Goal: Transaction & Acquisition: Purchase product/service

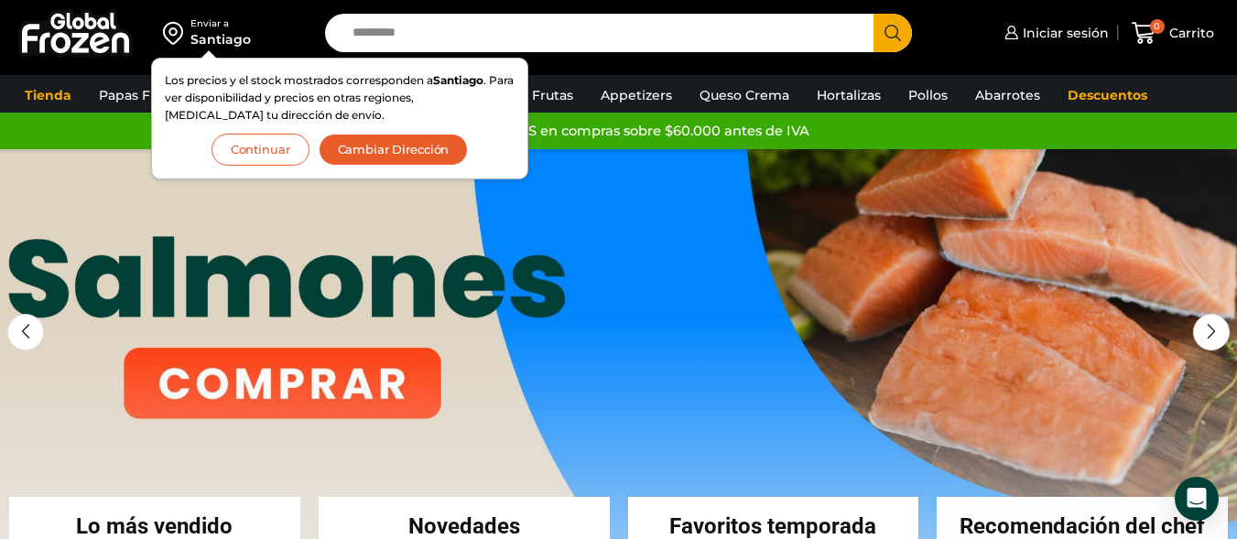
click at [278, 150] on button "Continuar" at bounding box center [261, 150] width 98 height 32
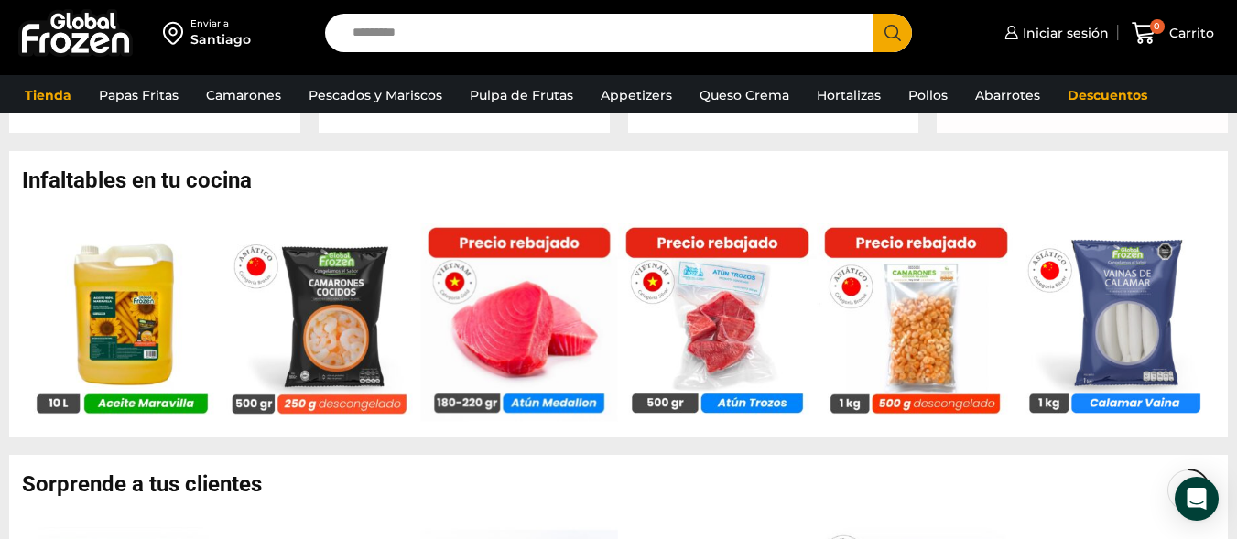
scroll to position [1099, 0]
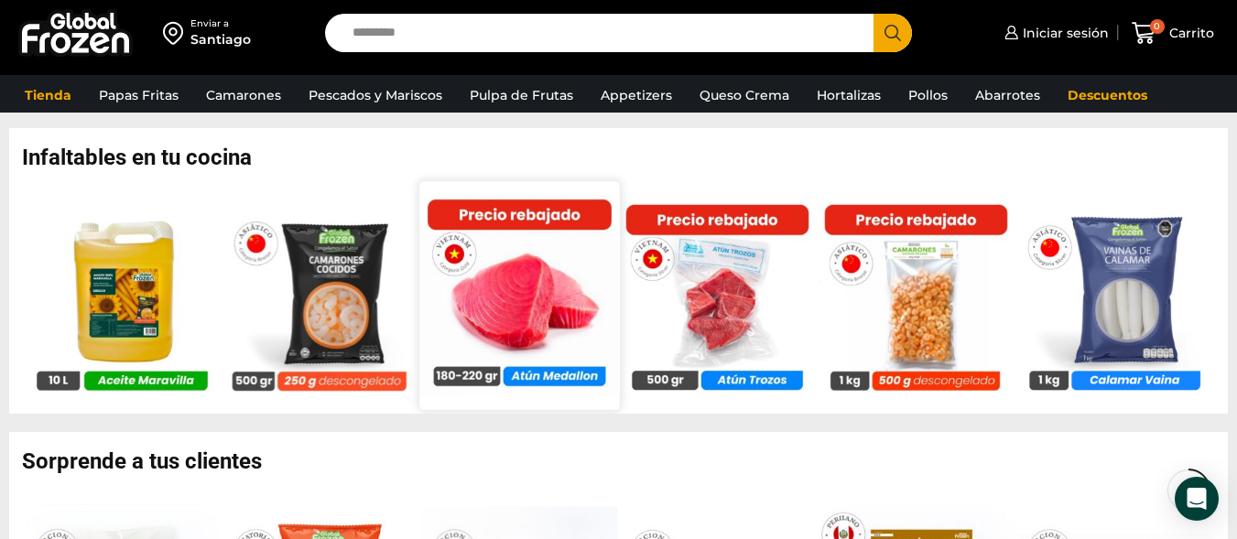
click at [555, 220] on img at bounding box center [519, 295] width 200 height 200
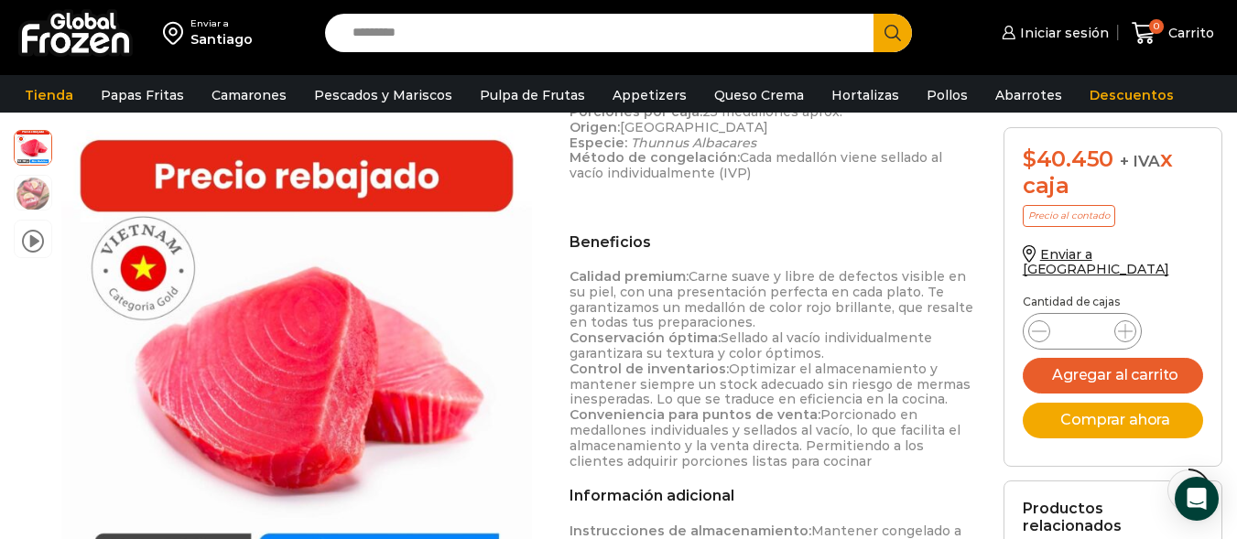
scroll to position [733, 0]
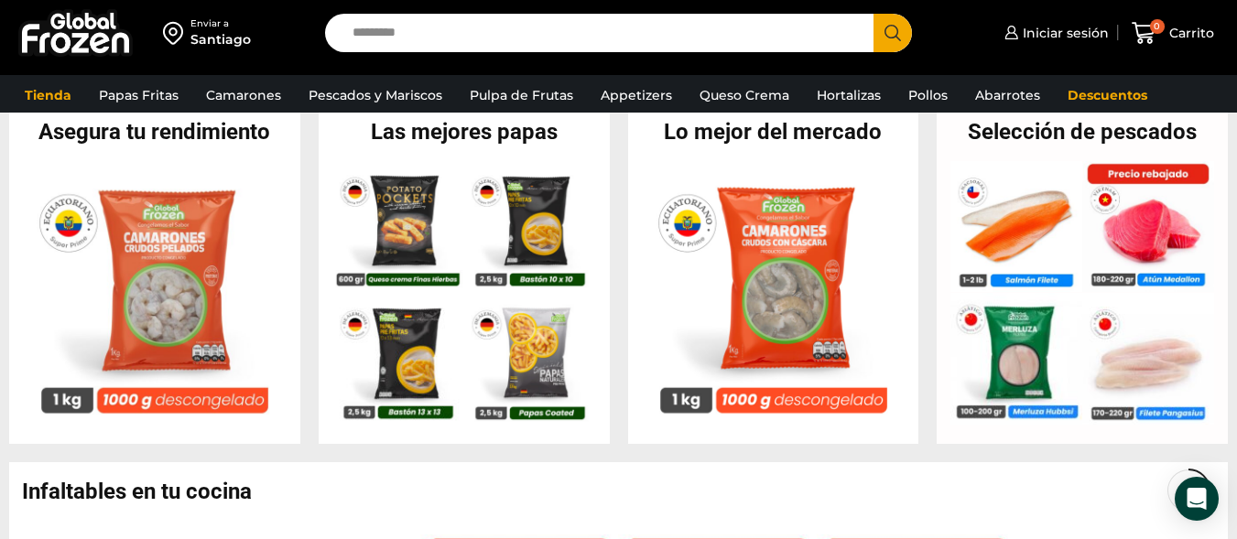
scroll to position [733, 0]
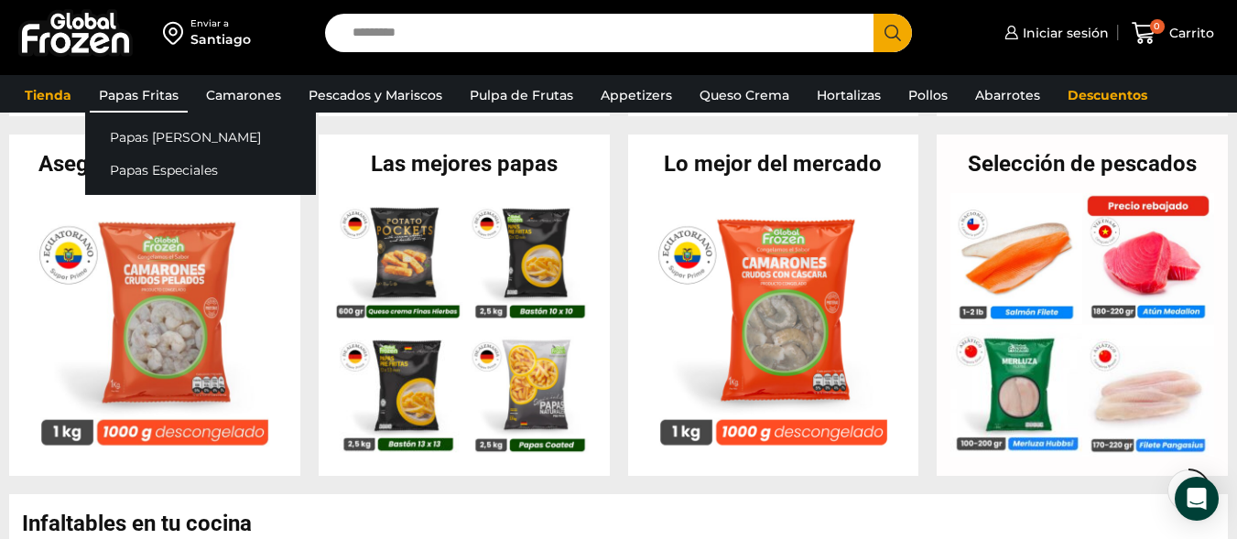
click at [169, 98] on link "Papas Fritas" at bounding box center [139, 95] width 98 height 35
click at [174, 134] on link "Papas [PERSON_NAME]" at bounding box center [200, 137] width 231 height 34
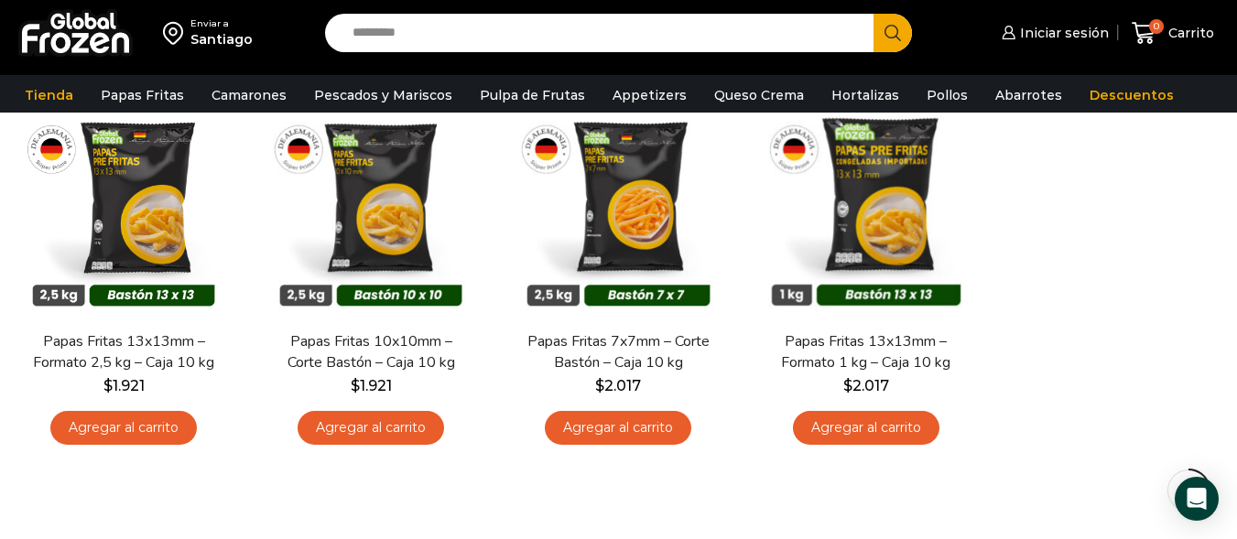
scroll to position [92, 0]
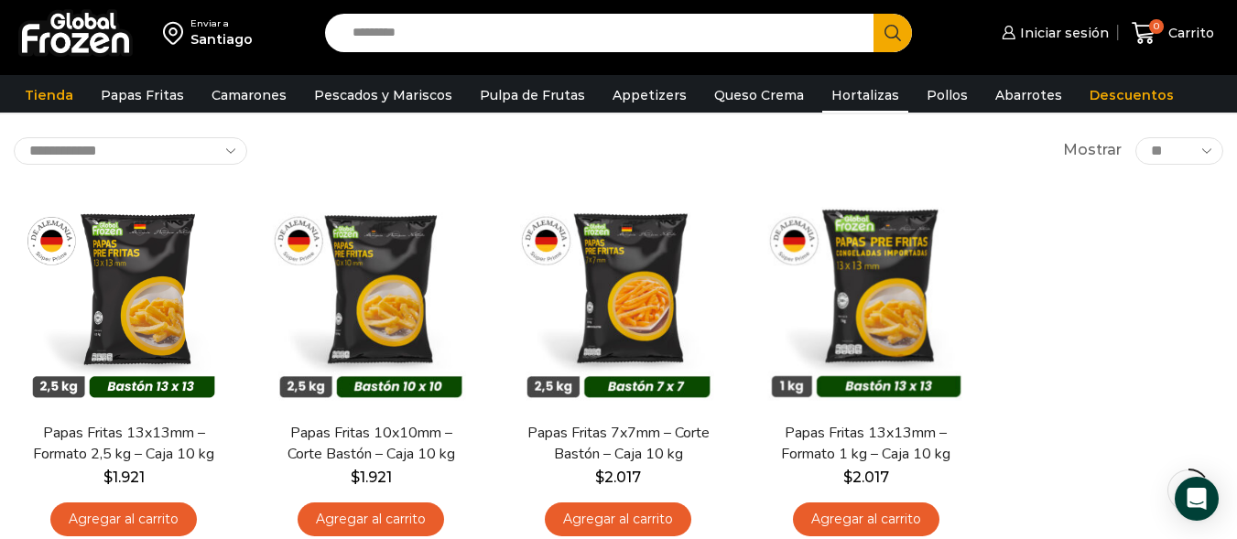
click at [858, 95] on link "Hortalizas" at bounding box center [865, 95] width 86 height 35
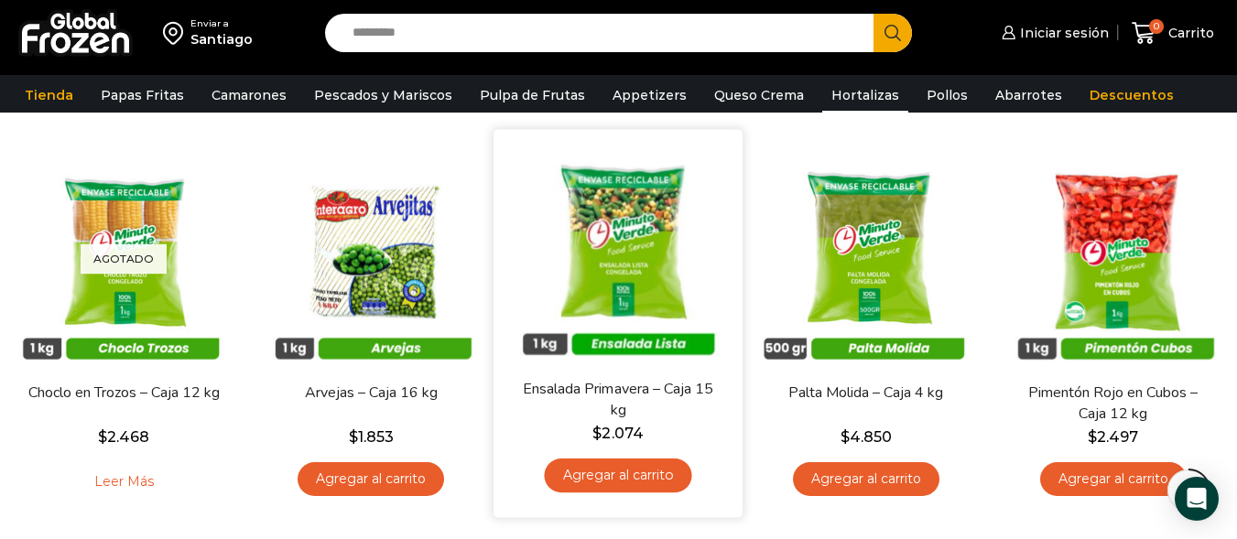
scroll to position [550, 0]
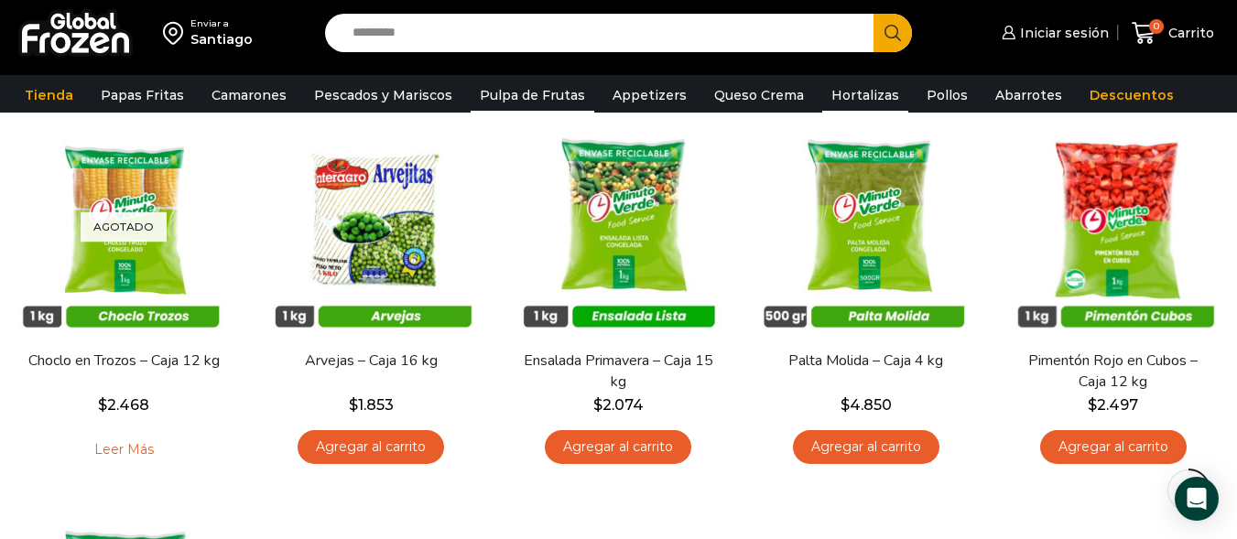
click at [514, 93] on link "Pulpa de Frutas" at bounding box center [533, 95] width 124 height 35
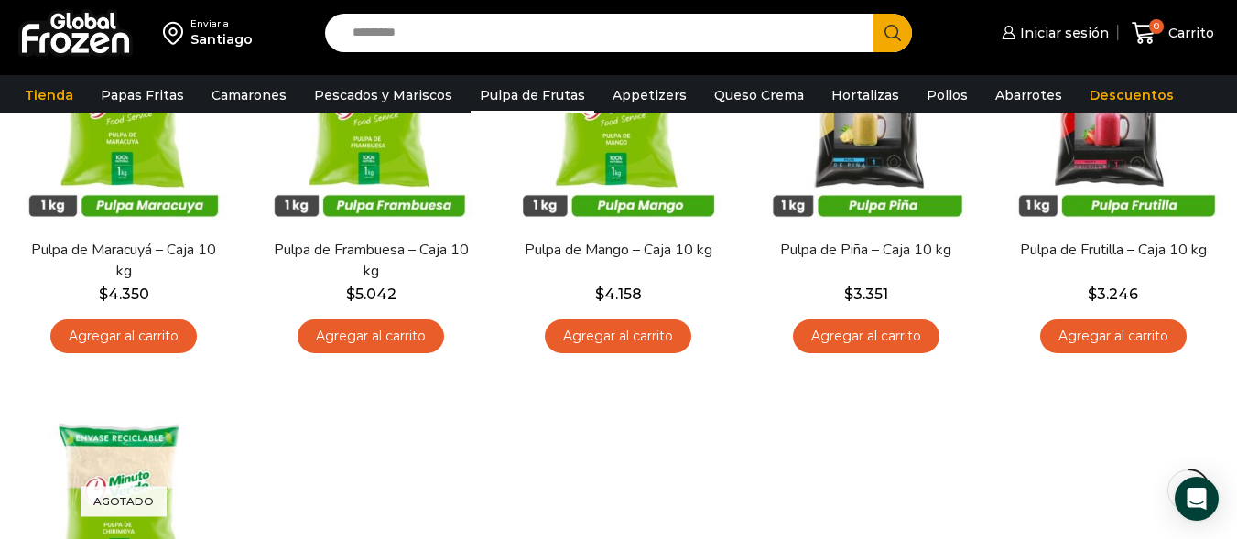
scroll to position [92, 0]
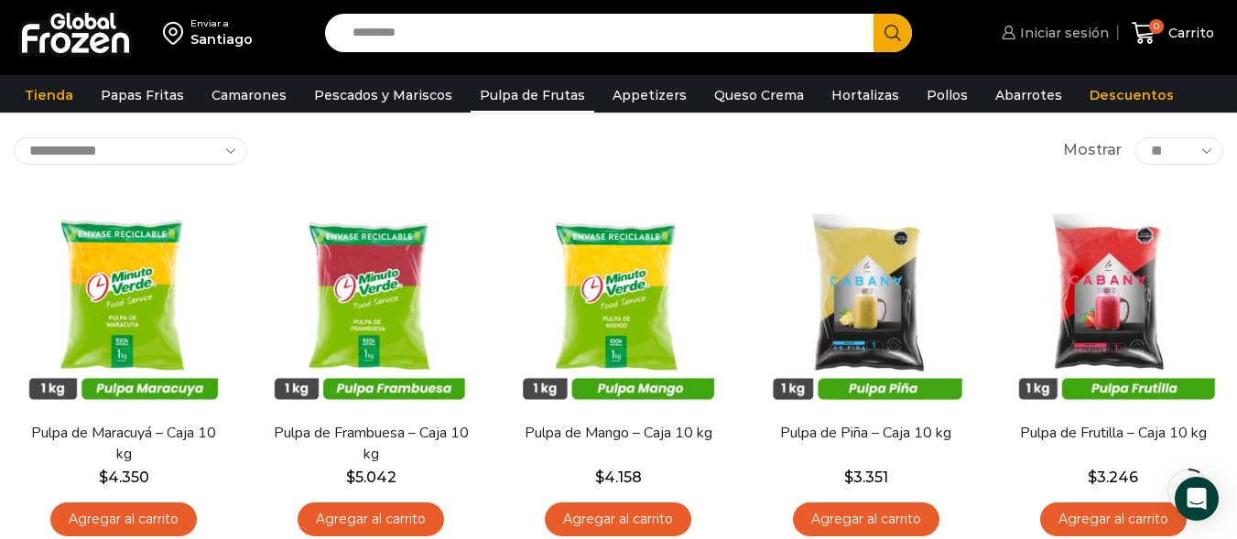
click at [1069, 32] on span "Iniciar sesión" at bounding box center [1062, 33] width 93 height 18
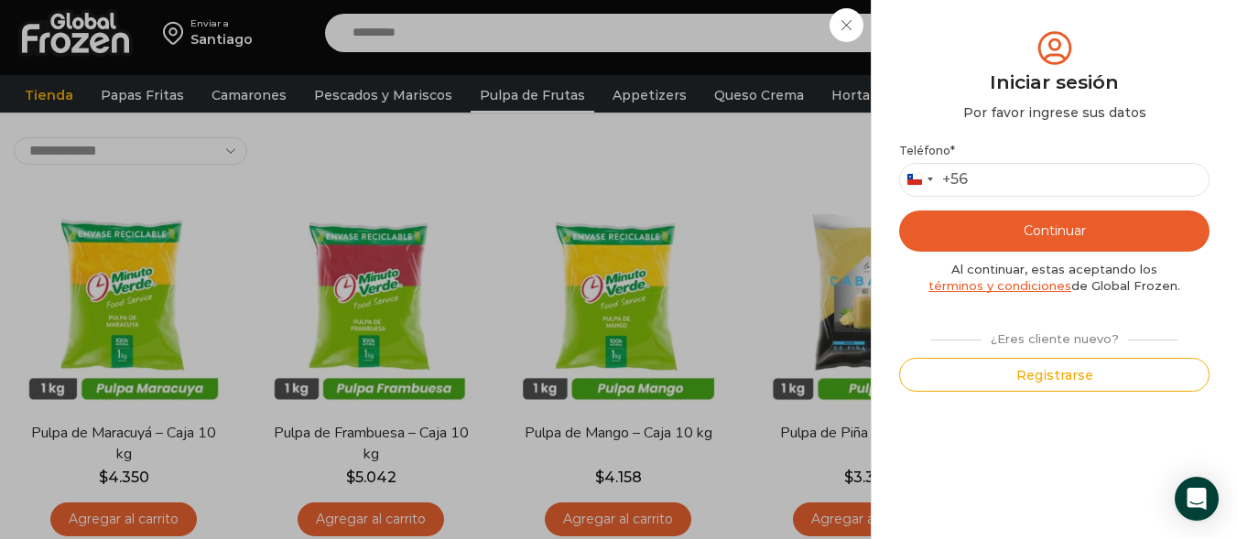
click at [1028, 202] on div "Teléfono * [GEOGRAPHIC_DATA] +56 +56 [GEOGRAPHIC_DATA] +54 [GEOGRAPHIC_DATA] +5…" at bounding box center [1054, 268] width 310 height 248
click at [1024, 177] on input "Teléfono *" at bounding box center [1054, 180] width 310 height 34
type input "*********"
click at [1043, 226] on button "Continuar" at bounding box center [1054, 231] width 310 height 41
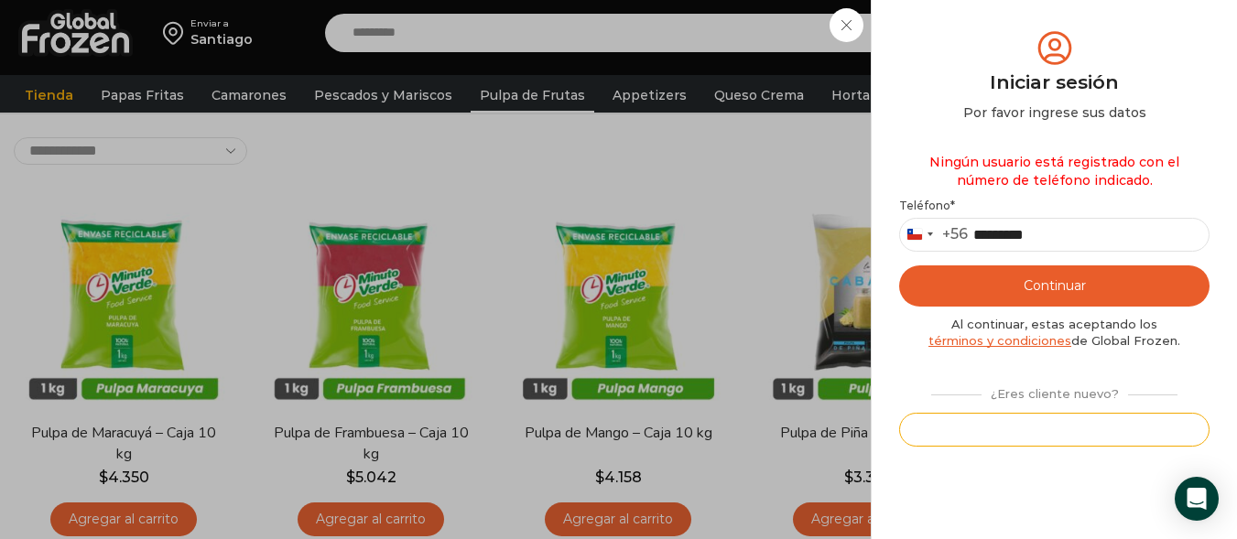
click at [1071, 432] on button "Registrarse" at bounding box center [1054, 430] width 310 height 34
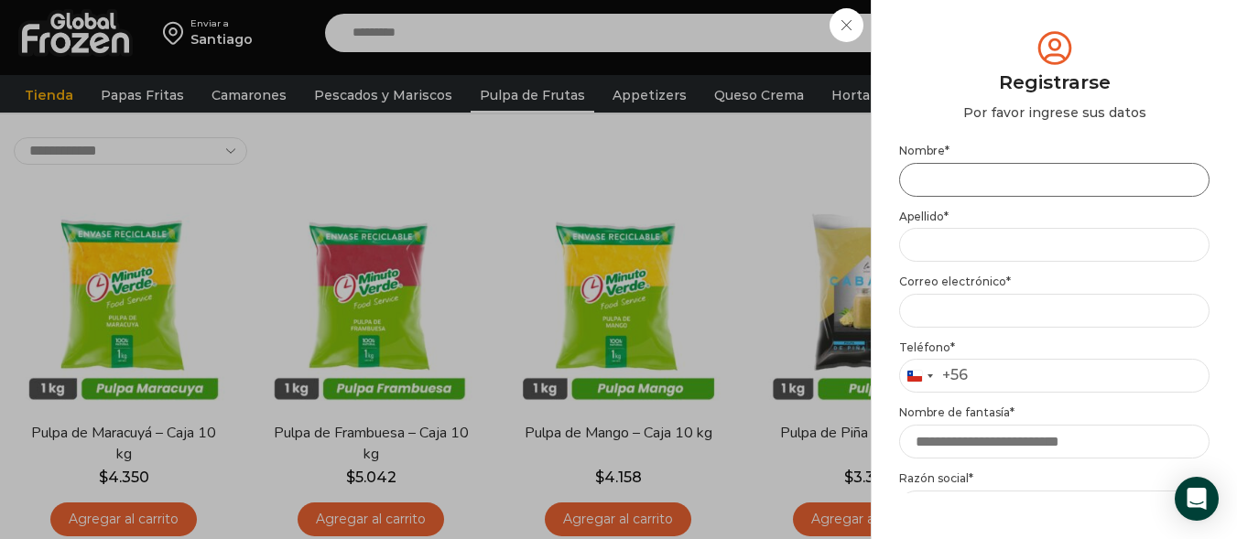
click at [973, 177] on input "Nombre *" at bounding box center [1054, 180] width 310 height 34
type input "*"
type input "*******"
click at [963, 239] on input "Apellido *" at bounding box center [1054, 245] width 310 height 34
type input "**********"
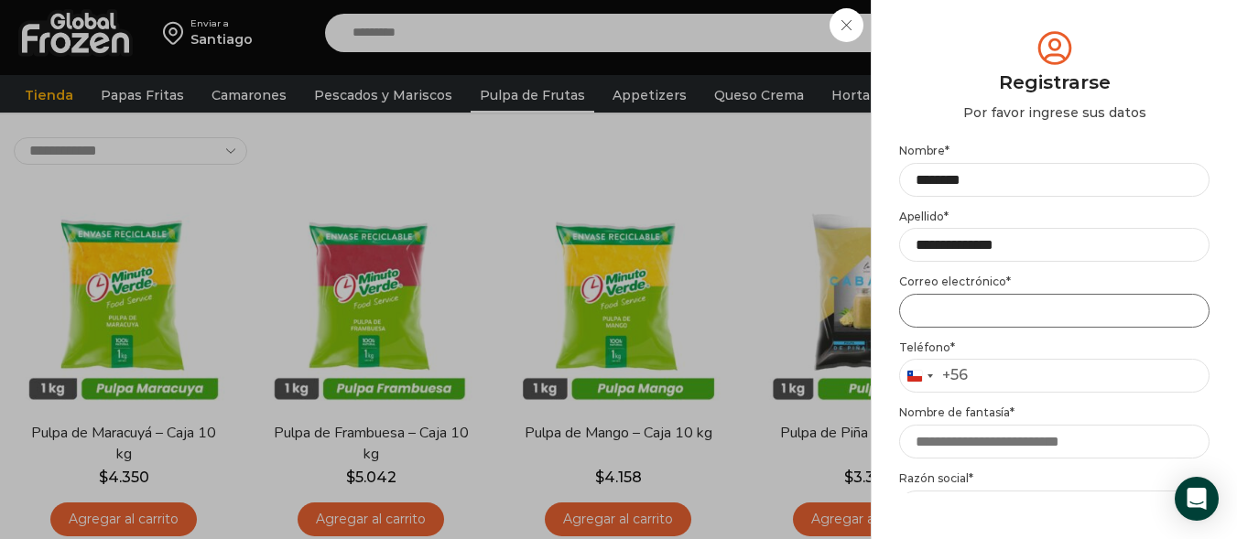
click at [1032, 309] on input "Email address *" at bounding box center [1054, 311] width 310 height 34
type input "**********"
click at [985, 383] on input "Teléfono *" at bounding box center [1054, 376] width 310 height 34
type input "*********"
click at [990, 438] on input "Nombre de fantasía *" at bounding box center [1054, 442] width 310 height 34
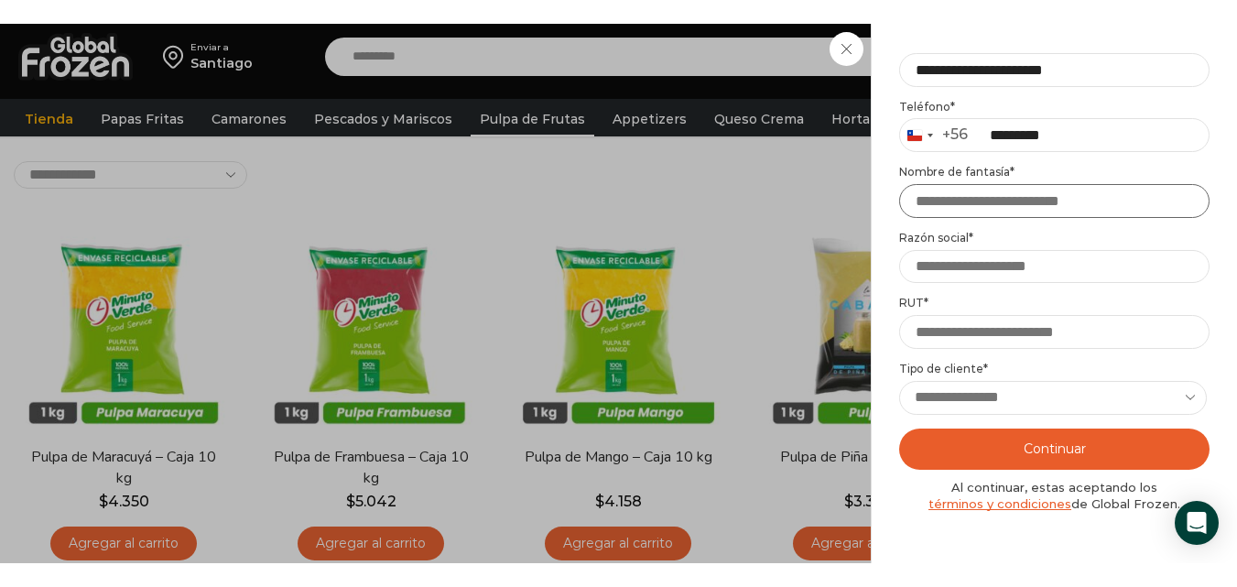
scroll to position [275, 0]
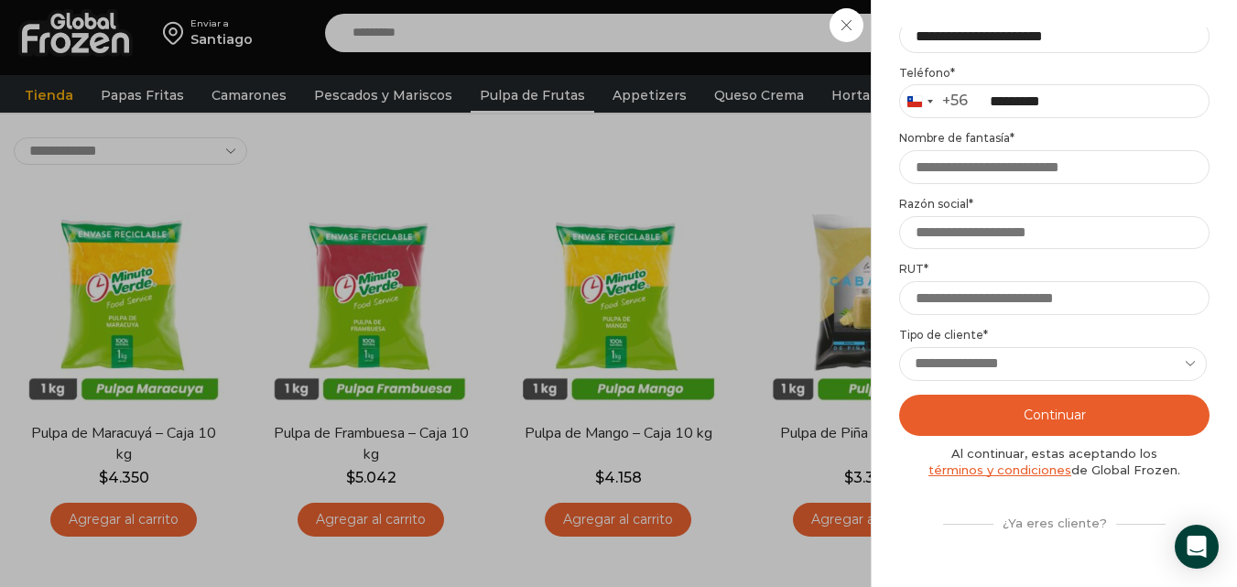
click at [997, 28] on div "Iniciar sesión Mi cuenta Login Register Iniciar sesión Por favor ingrese sus da…" at bounding box center [1053, 33] width 112 height 37
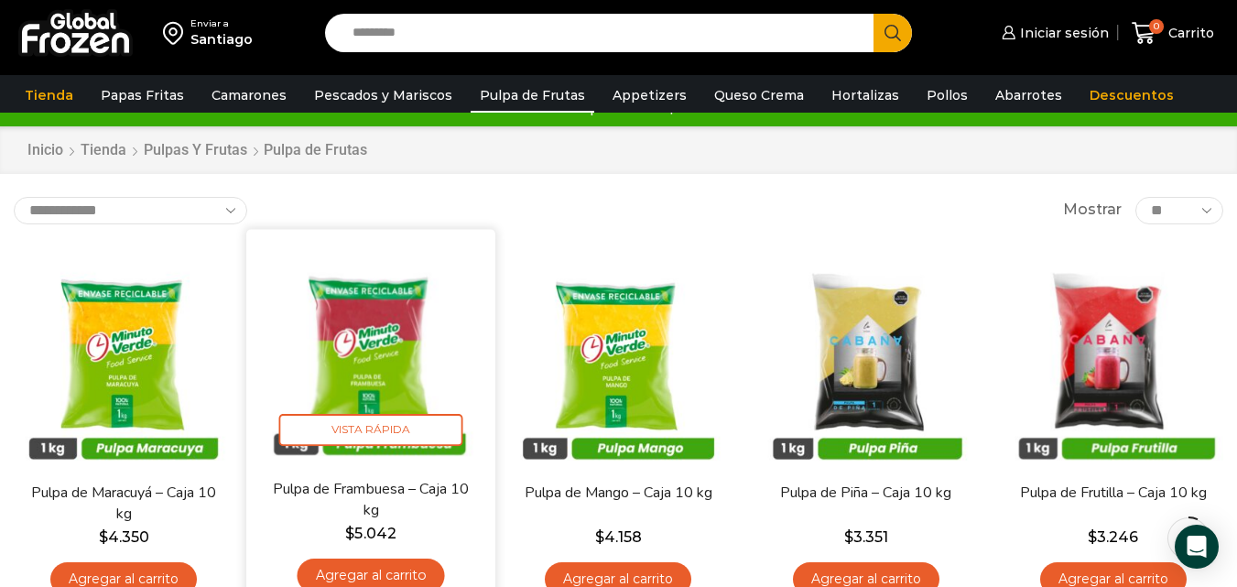
scroll to position [0, 0]
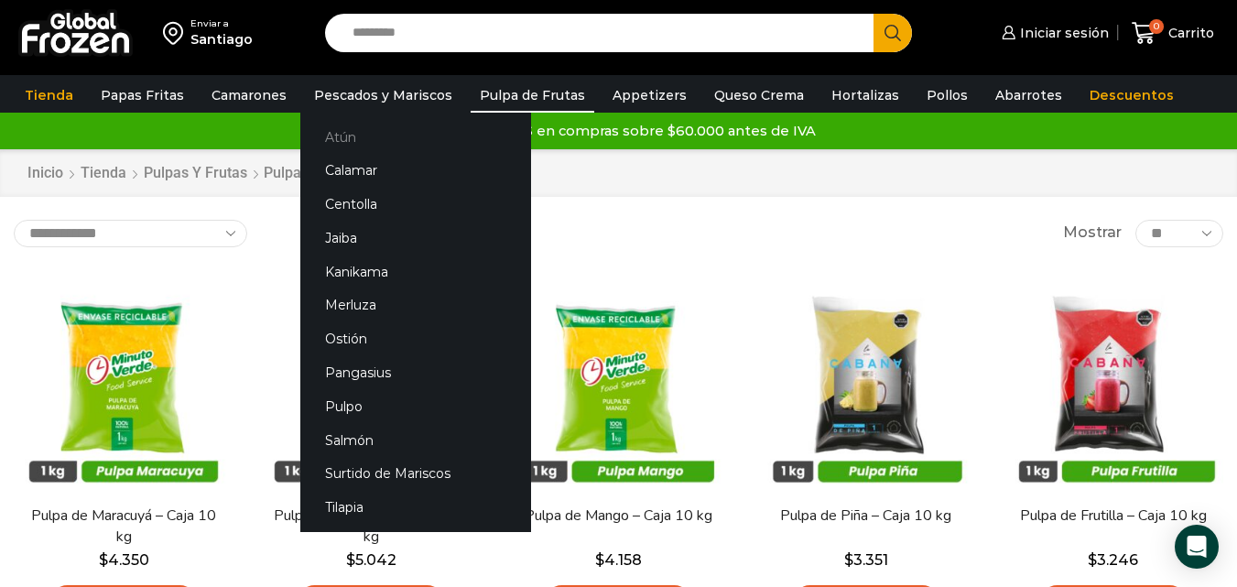
click at [365, 129] on link "Atún" at bounding box center [415, 137] width 231 height 34
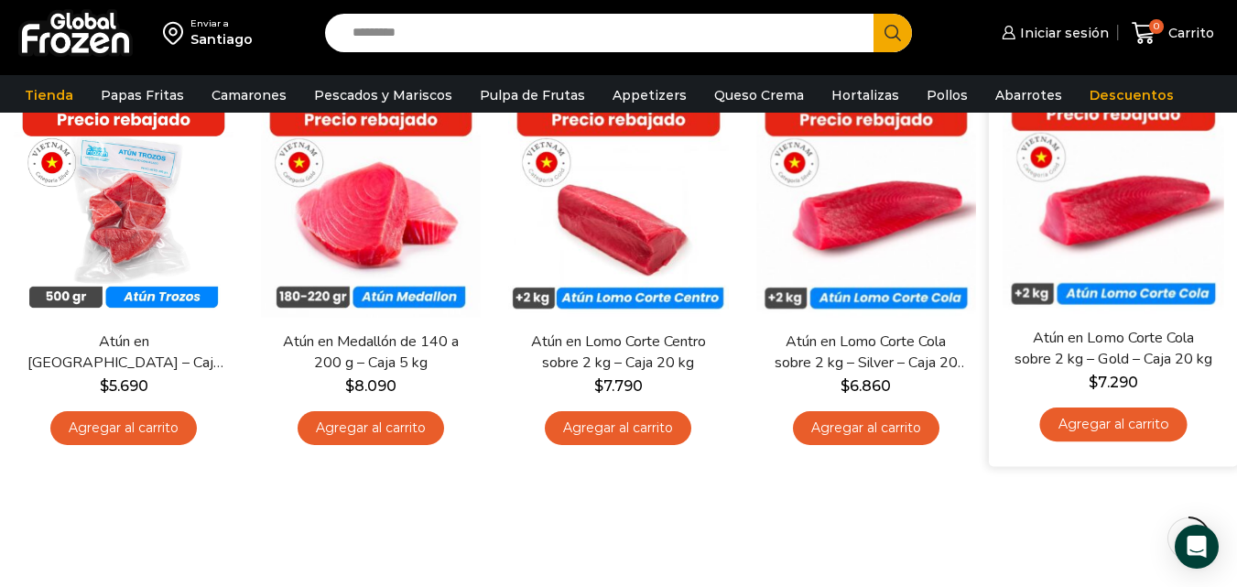
scroll to position [92, 0]
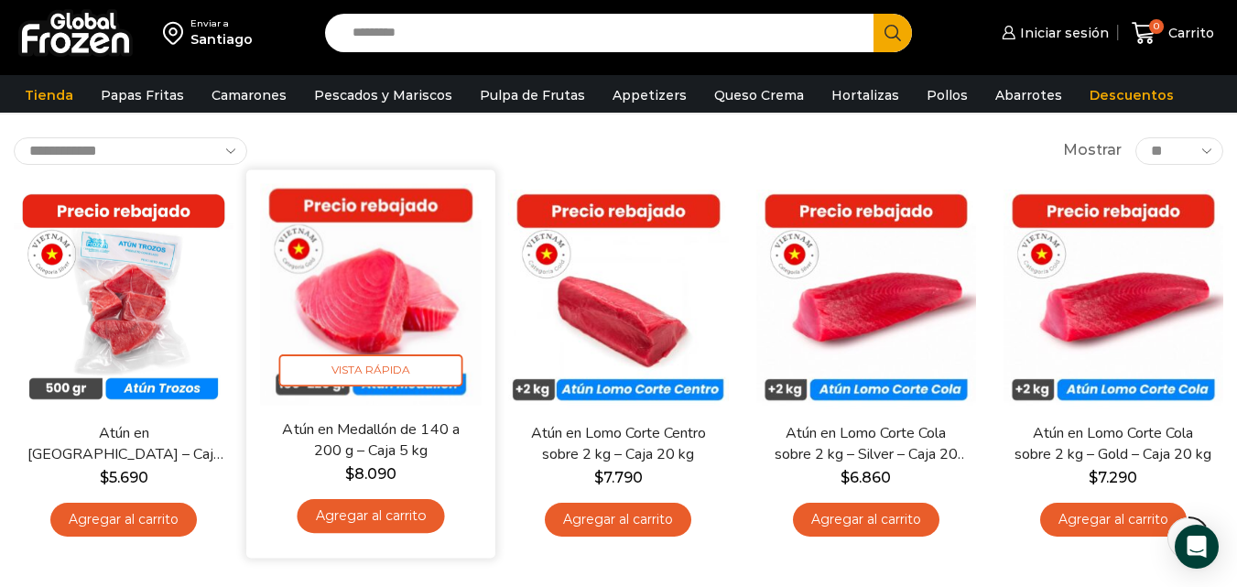
click at [332, 448] on link "Atún en Medallón de 140 a 200 g – Caja 5 kg" at bounding box center [371, 440] width 200 height 43
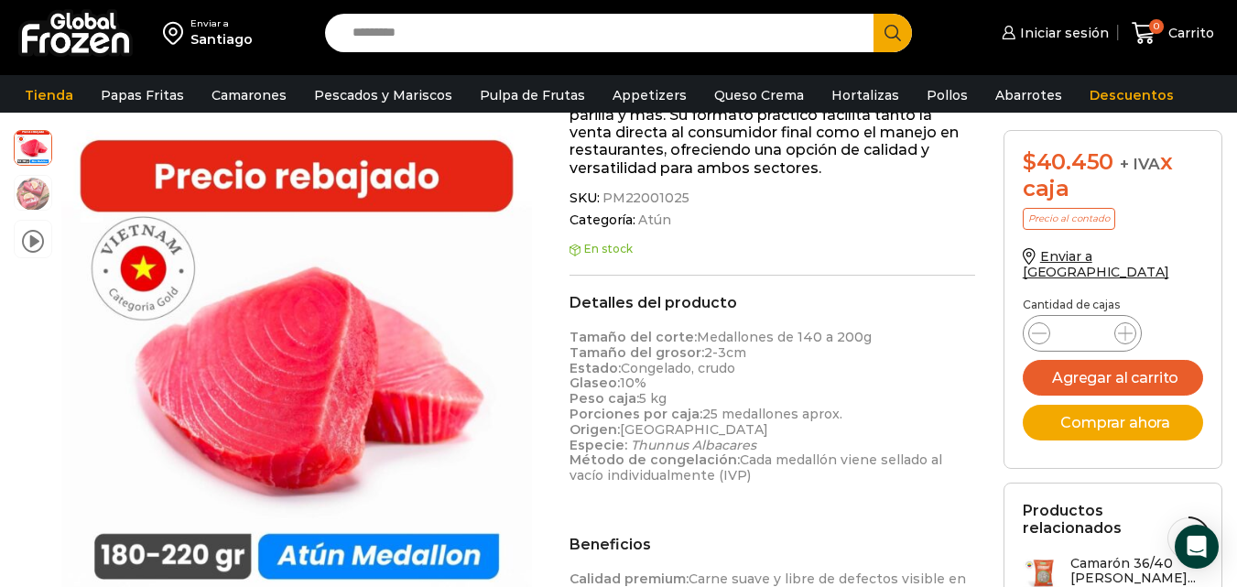
scroll to position [458, 0]
